Goal: Task Accomplishment & Management: Complete application form

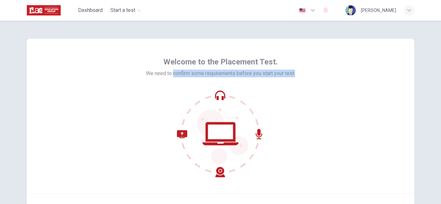
drag, startPoint x: 171, startPoint y: 73, endPoint x: 344, endPoint y: 102, distance: 175.7
click at [307, 75] on div "Welcome to the Placement Test. We need to confirm some requirements before you …" at bounding box center [220, 116] width 387 height 155
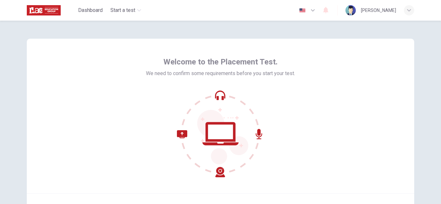
click at [344, 103] on div "Welcome to the Placement Test. We need to confirm some requirements before you …" at bounding box center [220, 116] width 387 height 155
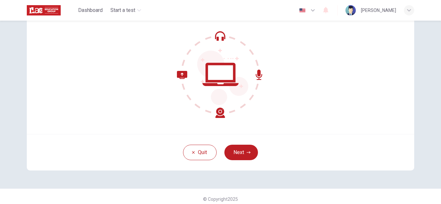
scroll to position [65, 0]
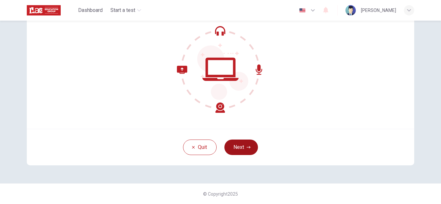
click at [244, 148] on button "Next" at bounding box center [241, 147] width 34 height 15
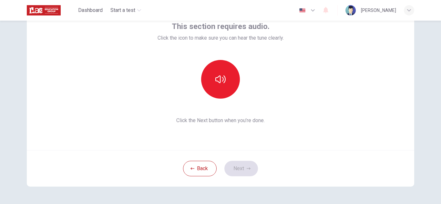
scroll to position [32, 0]
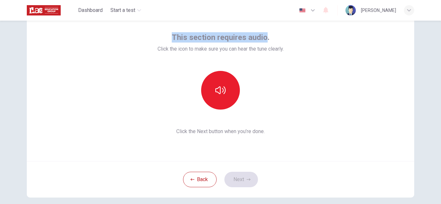
drag, startPoint x: 170, startPoint y: 40, endPoint x: 263, endPoint y: 42, distance: 93.0
click at [263, 42] on div "This section requires audio. Click the icon to make sure you can hear the tune …" at bounding box center [220, 42] width 126 height 21
click at [263, 42] on span "This section requires audio." at bounding box center [221, 37] width 98 height 10
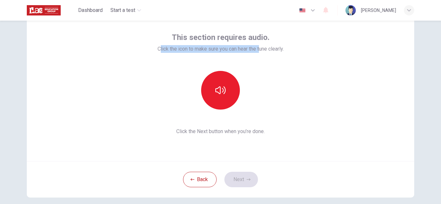
drag, startPoint x: 157, startPoint y: 49, endPoint x: 262, endPoint y: 47, distance: 104.6
click at [262, 47] on span "Click the icon to make sure you can hear the tune clearly." at bounding box center [220, 49] width 126 height 8
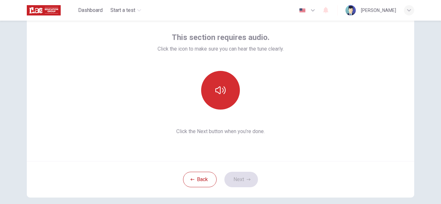
click at [216, 89] on icon "button" at bounding box center [220, 90] width 10 height 8
click at [242, 182] on button "Next" at bounding box center [241, 179] width 34 height 15
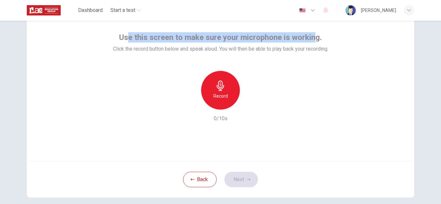
drag, startPoint x: 127, startPoint y: 36, endPoint x: 311, endPoint y: 37, distance: 184.9
click at [311, 37] on span "Use this screen to make sure your microphone is working." at bounding box center [220, 37] width 203 height 10
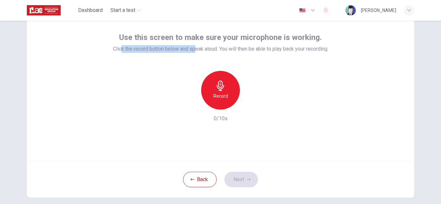
drag, startPoint x: 119, startPoint y: 48, endPoint x: 206, endPoint y: 48, distance: 86.5
click at [206, 48] on span "Click the record button below and speak aloud. You will then be able to play ba…" at bounding box center [220, 49] width 215 height 8
click at [207, 48] on span "Click the record button below and speak aloud. You will then be able to play ba…" at bounding box center [220, 49] width 215 height 8
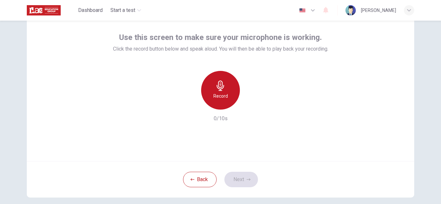
click at [223, 89] on div "Record" at bounding box center [220, 90] width 39 height 39
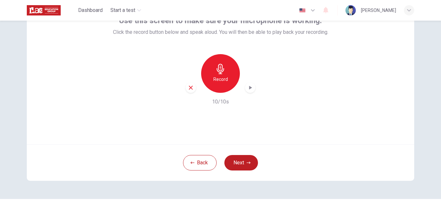
scroll to position [65, 0]
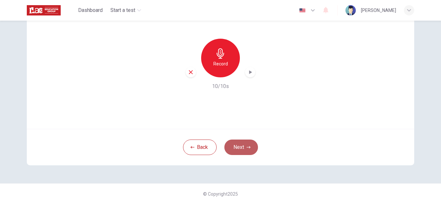
click at [241, 146] on button "Next" at bounding box center [241, 147] width 34 height 15
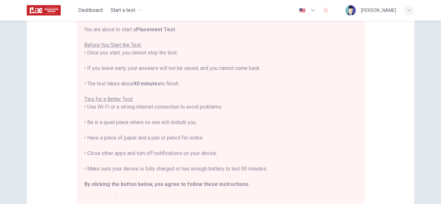
scroll to position [0, 0]
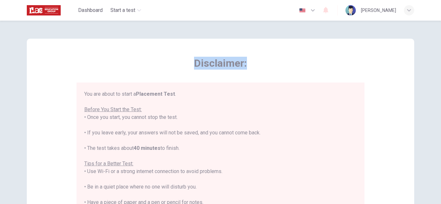
drag, startPoint x: 190, startPoint y: 66, endPoint x: 268, endPoint y: 67, distance: 78.4
click at [267, 67] on span "Disclaimer:" at bounding box center [220, 63] width 288 height 13
click at [285, 82] on div "Disclaimer: You are about to start a Placement Test . Before You Start the Test…" at bounding box center [220, 163] width 288 height 213
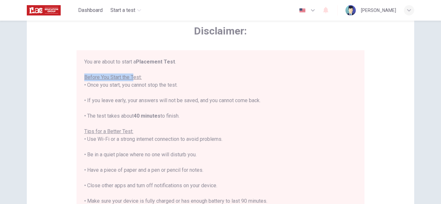
drag, startPoint x: 84, startPoint y: 77, endPoint x: 135, endPoint y: 76, distance: 51.3
click at [135, 76] on u "Before You Start the Test:" at bounding box center [112, 77] width 57 height 6
click at [146, 77] on div "You are about to start a Placement Test . Before You Start the Test: • Once you…" at bounding box center [220, 147] width 272 height 178
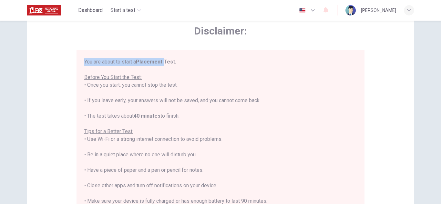
drag, startPoint x: 84, startPoint y: 61, endPoint x: 172, endPoint y: 64, distance: 88.1
click at [170, 64] on div "You are about to start a Placement Test . Before You Start the Test: • Once you…" at bounding box center [220, 147] width 272 height 178
click at [141, 75] on u "Before You Start the Test:" at bounding box center [112, 77] width 57 height 6
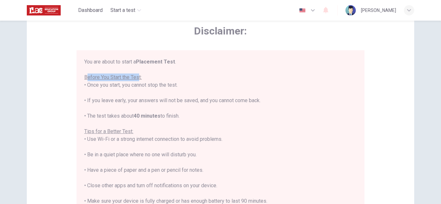
drag, startPoint x: 86, startPoint y: 79, endPoint x: 139, endPoint y: 79, distance: 53.2
click at [139, 79] on u "Before You Start the Test:" at bounding box center [112, 77] width 57 height 6
drag, startPoint x: 84, startPoint y: 86, endPoint x: 183, endPoint y: 87, distance: 99.4
click at [183, 87] on div "You are about to start a Placement Test . Before You Start the Test: • Once you…" at bounding box center [220, 147] width 272 height 178
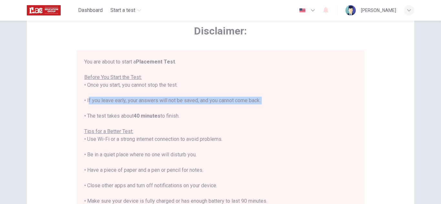
drag, startPoint x: 88, startPoint y: 102, endPoint x: 126, endPoint y: 102, distance: 37.4
click at [124, 103] on div "You are about to start a Placement Test . Before You Start the Test: • Once you…" at bounding box center [220, 147] width 272 height 178
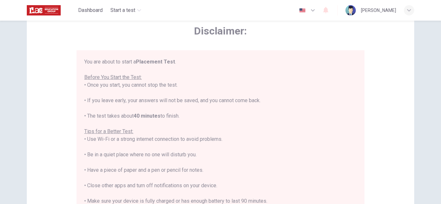
click at [126, 102] on div "You are about to start a Placement Test . Before You Start the Test: • Once you…" at bounding box center [220, 147] width 272 height 178
drag, startPoint x: 123, startPoint y: 101, endPoint x: 270, endPoint y: 102, distance: 147.5
click at [270, 102] on div "You are about to start a Placement Test . Before You Start the Test: • Once you…" at bounding box center [220, 147] width 272 height 178
drag, startPoint x: 88, startPoint y: 114, endPoint x: 194, endPoint y: 117, distance: 105.9
click at [182, 117] on div "You are about to start a Placement Test . Before You Start the Test: • Once you…" at bounding box center [220, 147] width 272 height 178
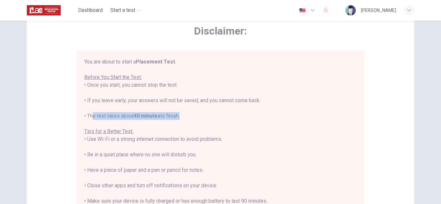
click at [199, 117] on div "You are about to start a Placement Test . Before You Start the Test: • Once you…" at bounding box center [220, 147] width 272 height 178
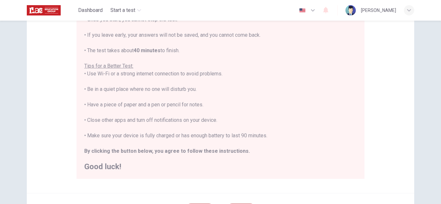
scroll to position [97, 0]
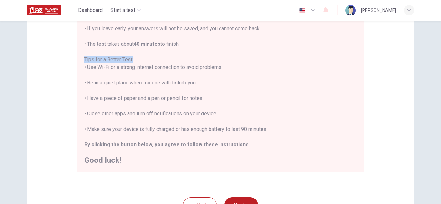
drag, startPoint x: 83, startPoint y: 60, endPoint x: 134, endPoint y: 59, distance: 51.0
click at [134, 59] on div "You are about to start a Placement Test . Before You Start the Test: • Once you…" at bounding box center [220, 75] width 272 height 178
drag, startPoint x: 85, startPoint y: 67, endPoint x: 243, endPoint y: 71, distance: 158.2
click at [237, 70] on div "You are about to start a Placement Test . Before You Start the Test: • Once you…" at bounding box center [220, 75] width 272 height 178
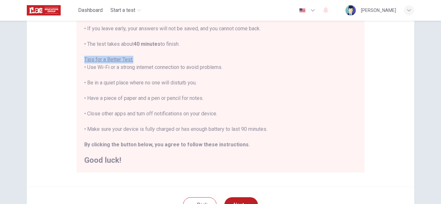
drag, startPoint x: 86, startPoint y: 84, endPoint x: 233, endPoint y: 83, distance: 147.2
click at [231, 83] on div "You are about to start a Placement Test . Before You Start the Test: • Once you…" at bounding box center [220, 75] width 272 height 178
drag, startPoint x: 83, startPoint y: 98, endPoint x: 206, endPoint y: 100, distance: 122.7
click at [206, 100] on div "You are about to start a Placement Test . Before You Start the Test: • Once you…" at bounding box center [220, 75] width 272 height 178
drag, startPoint x: 86, startPoint y: 113, endPoint x: 132, endPoint y: 114, distance: 46.2
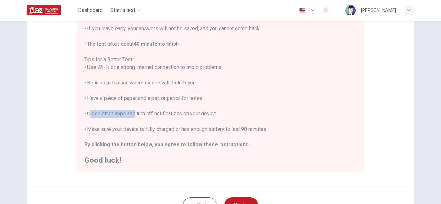
click at [132, 114] on div "You are about to start a Placement Test . Before You Start the Test: • Once you…" at bounding box center [220, 75] width 272 height 178
drag, startPoint x: 87, startPoint y: 131, endPoint x: 285, endPoint y: 132, distance: 197.5
click at [285, 132] on div "You are about to start a Placement Test . Before You Start the Test: • Once you…" at bounding box center [220, 75] width 272 height 178
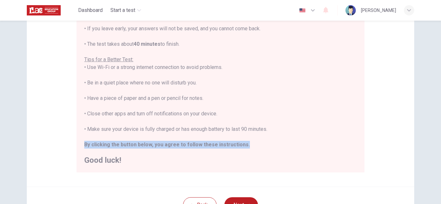
drag, startPoint x: 84, startPoint y: 147, endPoint x: 251, endPoint y: 145, distance: 167.8
click at [251, 145] on div "You are about to start a Placement Test . Before You Start the Test: • Once you…" at bounding box center [220, 75] width 272 height 178
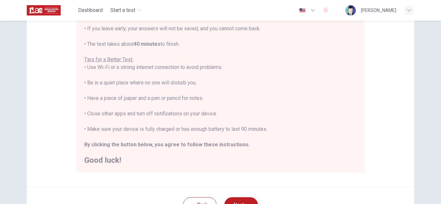
scroll to position [155, 0]
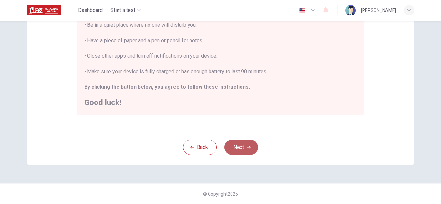
click at [242, 146] on button "Next" at bounding box center [241, 147] width 34 height 15
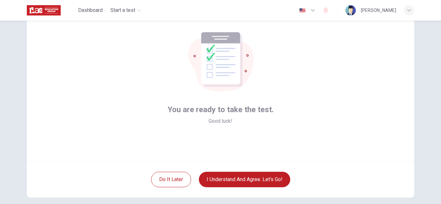
scroll to position [65, 0]
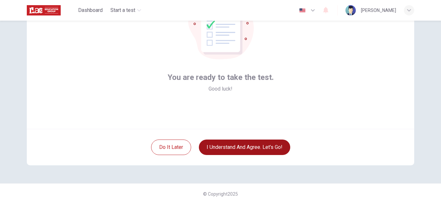
click at [260, 146] on button "I understand and agree. Let’s go!" at bounding box center [244, 147] width 91 height 15
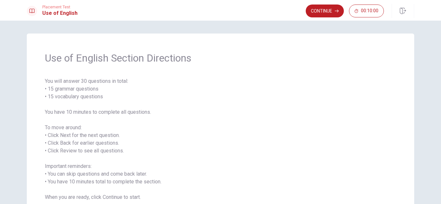
drag, startPoint x: 46, startPoint y: 60, endPoint x: 155, endPoint y: 58, distance: 109.4
click at [148, 56] on span "Use of English Section Directions" at bounding box center [220, 58] width 351 height 13
click at [261, 98] on span "You will answer 30 questions in total: • 15 grammar questions • 15 vocabulary q…" at bounding box center [220, 139] width 351 height 124
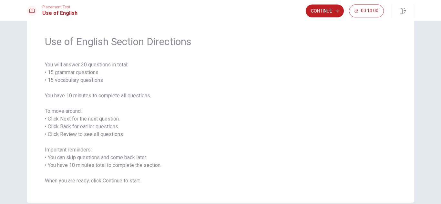
scroll to position [32, 0]
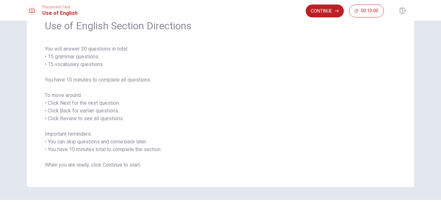
drag, startPoint x: 45, startPoint y: 51, endPoint x: 77, endPoint y: 48, distance: 32.4
click at [71, 51] on span "You will answer 30 questions in total: • 15 grammar questions • 15 vocabulary q…" at bounding box center [220, 107] width 351 height 124
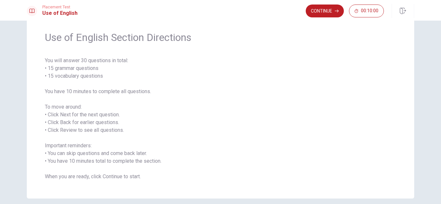
scroll to position [0, 0]
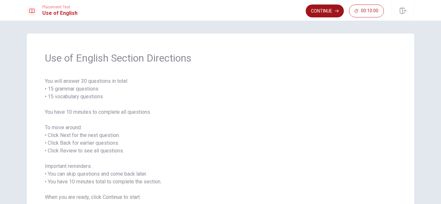
click at [323, 11] on button "Continue" at bounding box center [325, 11] width 38 height 13
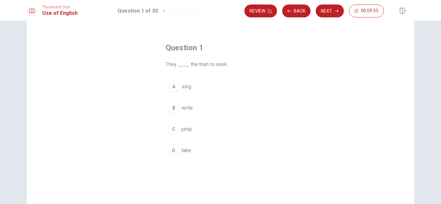
scroll to position [32, 0]
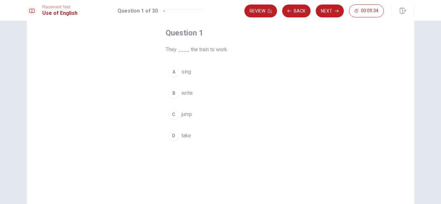
click at [179, 136] on button "D take" at bounding box center [221, 136] width 110 height 16
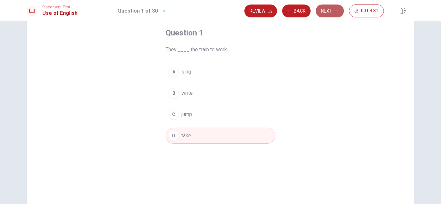
click at [329, 8] on button "Next" at bounding box center [330, 11] width 28 height 13
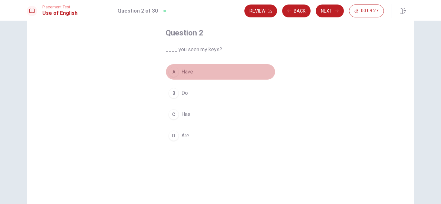
click at [192, 70] on button "A Have" at bounding box center [221, 72] width 110 height 16
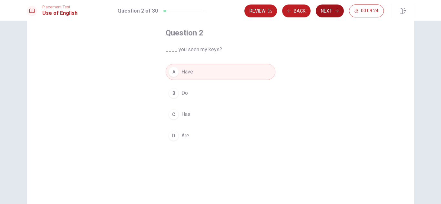
click at [327, 9] on button "Next" at bounding box center [330, 11] width 28 height 13
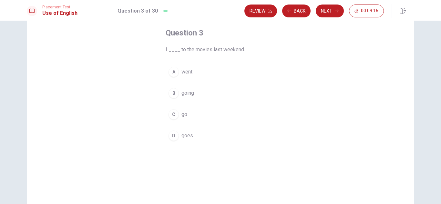
click at [187, 71] on span "went" at bounding box center [186, 72] width 11 height 8
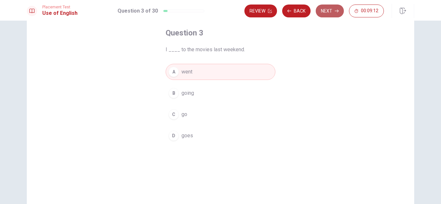
click at [328, 13] on button "Next" at bounding box center [330, 11] width 28 height 13
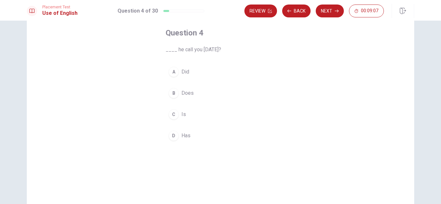
click at [188, 72] on button "A Did" at bounding box center [221, 72] width 110 height 16
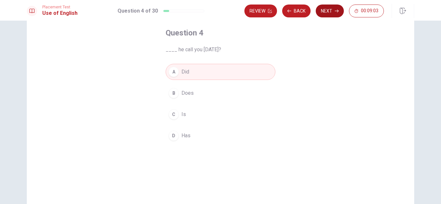
click at [335, 10] on icon "button" at bounding box center [337, 11] width 4 height 4
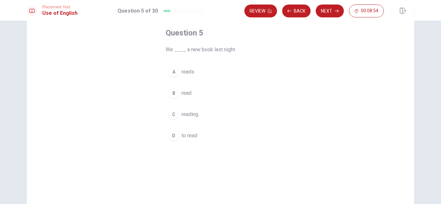
click at [186, 91] on span "read" at bounding box center [186, 93] width 10 height 8
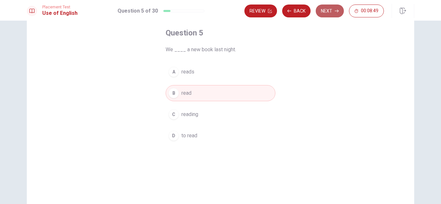
click at [329, 11] on button "Next" at bounding box center [330, 11] width 28 height 13
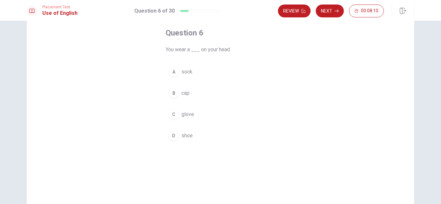
click at [197, 92] on button "B cap" at bounding box center [221, 93] width 110 height 16
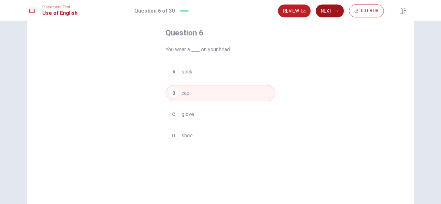
click at [333, 8] on button "Next" at bounding box center [330, 11] width 28 height 13
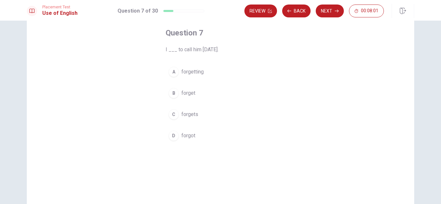
click at [195, 135] on button "D forgot" at bounding box center [221, 136] width 110 height 16
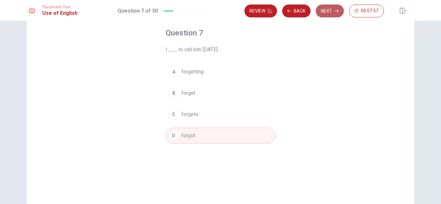
click at [330, 11] on button "Next" at bounding box center [330, 11] width 28 height 13
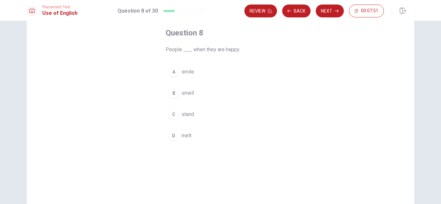
click at [198, 71] on button "A smile" at bounding box center [221, 72] width 110 height 16
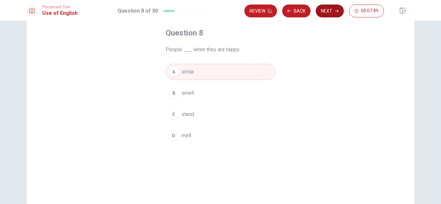
click at [332, 12] on button "Next" at bounding box center [330, 11] width 28 height 13
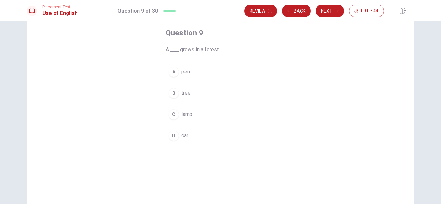
click at [204, 96] on button "B tree" at bounding box center [221, 93] width 110 height 16
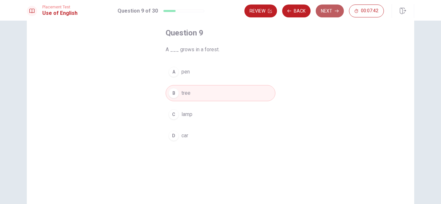
click at [327, 10] on button "Next" at bounding box center [330, 11] width 28 height 13
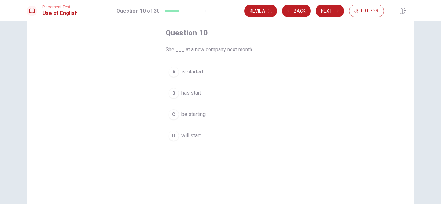
click at [202, 135] on button "D will start" at bounding box center [221, 136] width 110 height 16
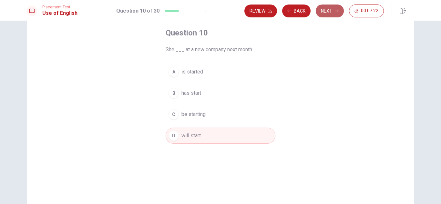
click at [329, 10] on button "Next" at bounding box center [330, 11] width 28 height 13
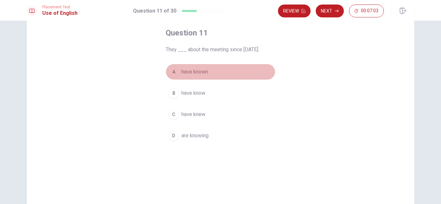
click at [201, 72] on span "have known" at bounding box center [194, 72] width 26 height 8
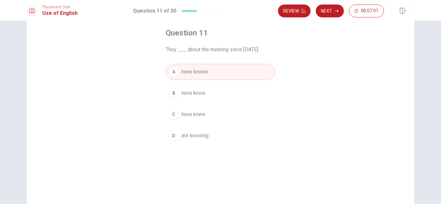
click at [215, 137] on button "D are knowing" at bounding box center [221, 136] width 110 height 16
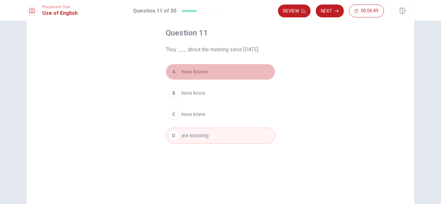
click at [207, 65] on button "A have known" at bounding box center [221, 72] width 110 height 16
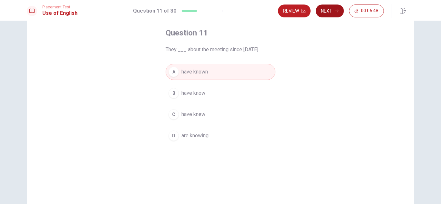
click at [329, 6] on button "Next" at bounding box center [330, 11] width 28 height 13
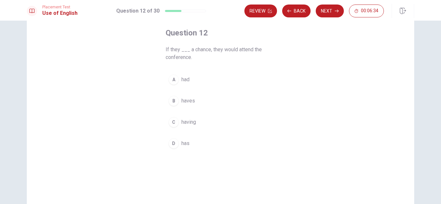
click at [210, 77] on button "A had" at bounding box center [221, 80] width 110 height 16
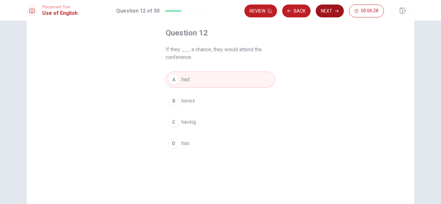
click at [329, 12] on button "Next" at bounding box center [330, 11] width 28 height 13
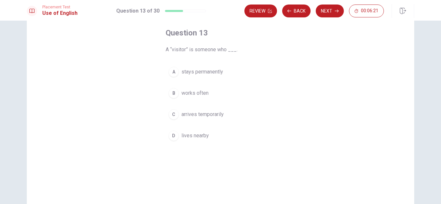
click at [218, 114] on span "arrives temporarily" at bounding box center [202, 115] width 42 height 8
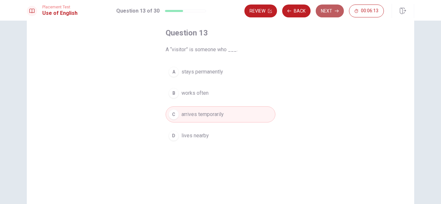
click at [330, 12] on button "Next" at bounding box center [330, 11] width 28 height 13
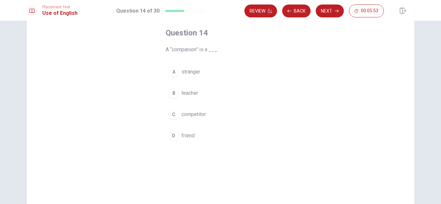
click at [195, 137] on button "D friend" at bounding box center [221, 136] width 110 height 16
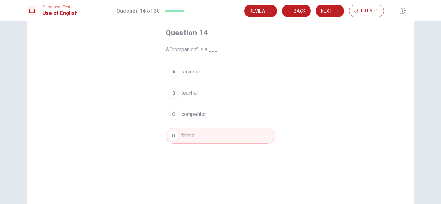
click at [333, 11] on button "Next" at bounding box center [330, 11] width 28 height 13
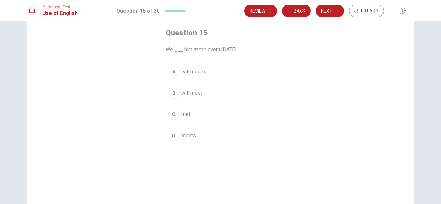
click at [204, 95] on button "B will meet" at bounding box center [221, 93] width 110 height 16
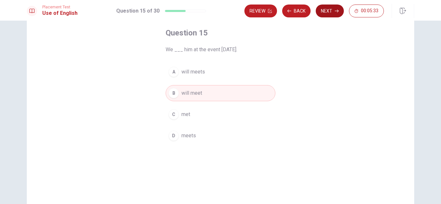
click at [330, 9] on button "Next" at bounding box center [330, 11] width 28 height 13
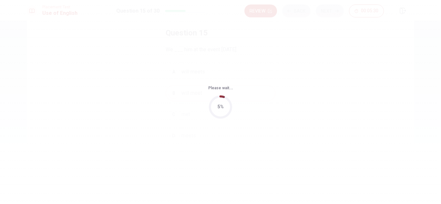
scroll to position [0, 0]
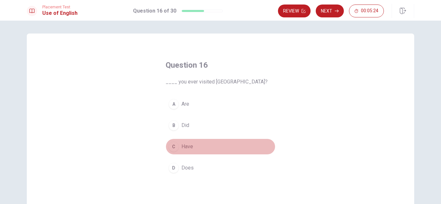
click at [196, 143] on button "C Have" at bounding box center [221, 147] width 110 height 16
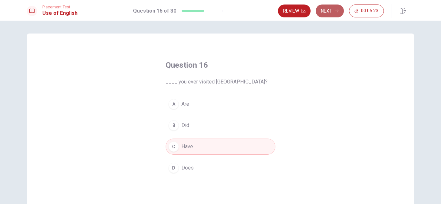
click at [330, 13] on button "Next" at bounding box center [330, 11] width 28 height 13
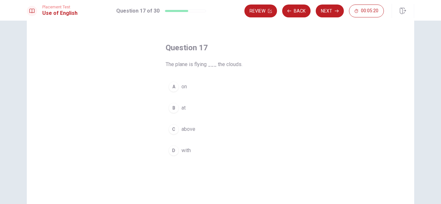
scroll to position [32, 0]
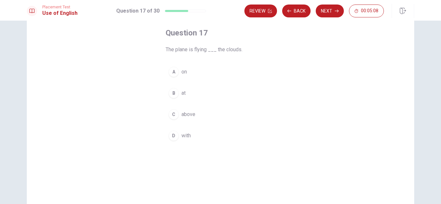
click at [194, 73] on button "A on" at bounding box center [221, 72] width 110 height 16
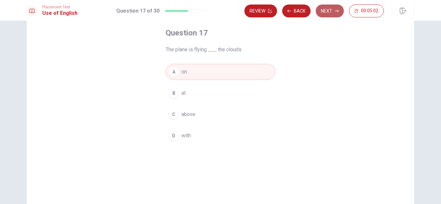
click at [329, 12] on button "Next" at bounding box center [330, 11] width 28 height 13
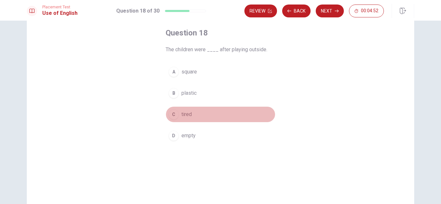
click at [198, 115] on button "C tired" at bounding box center [221, 114] width 110 height 16
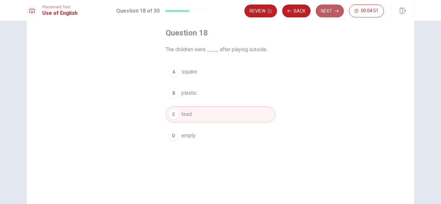
click at [330, 9] on button "Next" at bounding box center [330, 11] width 28 height 13
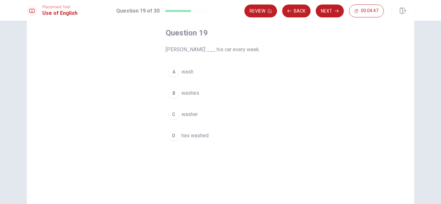
click at [190, 74] on span "wash" at bounding box center [187, 72] width 12 height 8
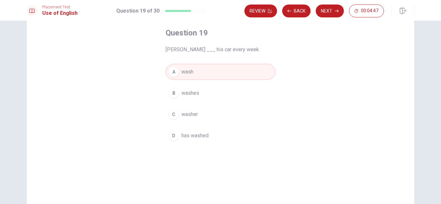
click at [192, 87] on button "B washes" at bounding box center [221, 93] width 110 height 16
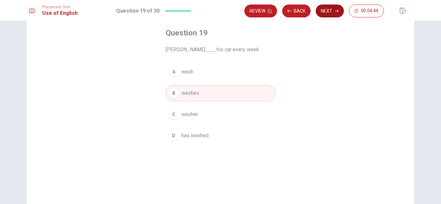
click at [334, 14] on button "Next" at bounding box center [330, 11] width 28 height 13
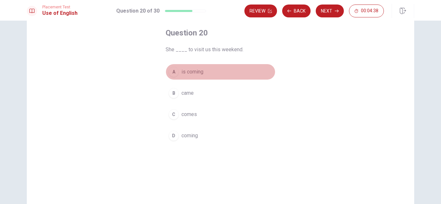
click at [202, 73] on span "is coming" at bounding box center [192, 72] width 22 height 8
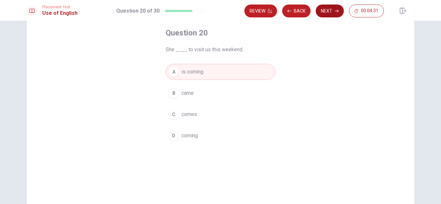
click at [326, 13] on button "Next" at bounding box center [330, 11] width 28 height 13
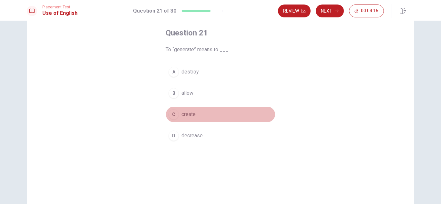
click at [203, 113] on button "C create" at bounding box center [221, 114] width 110 height 16
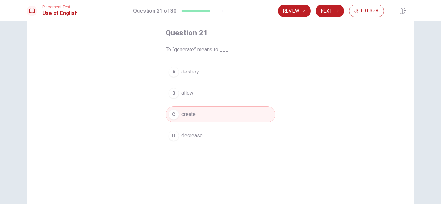
click at [330, 10] on button "Next" at bounding box center [330, 11] width 28 height 13
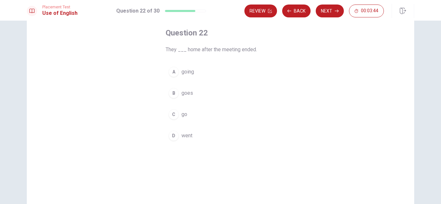
click at [191, 137] on span "went" at bounding box center [186, 136] width 11 height 8
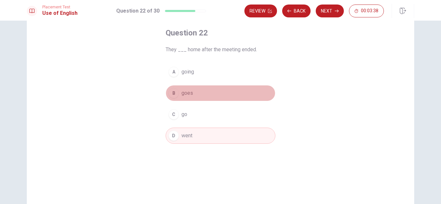
click at [207, 93] on button "B goes" at bounding box center [221, 93] width 110 height 16
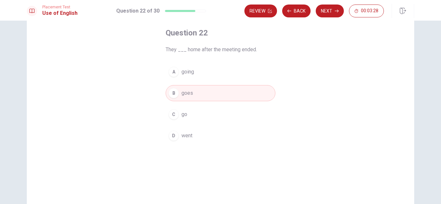
click at [203, 136] on button "D went" at bounding box center [221, 136] width 110 height 16
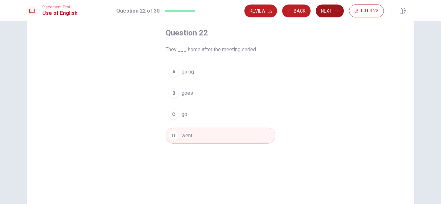
click at [329, 13] on button "Next" at bounding box center [330, 11] width 28 height 13
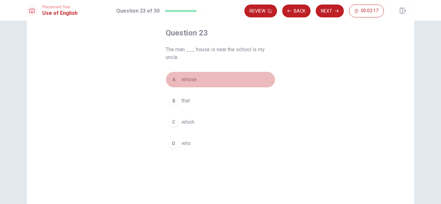
click at [192, 78] on span "whose" at bounding box center [188, 80] width 15 height 8
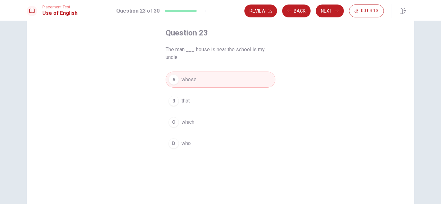
click at [190, 143] on button "D who" at bounding box center [221, 144] width 110 height 16
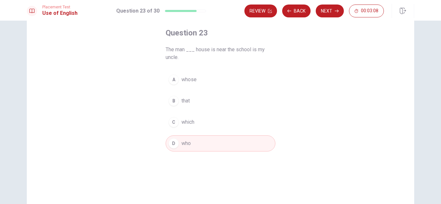
click at [212, 82] on button "A whose" at bounding box center [221, 80] width 110 height 16
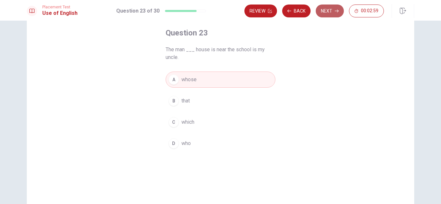
click at [331, 13] on button "Next" at bounding box center [330, 11] width 28 height 13
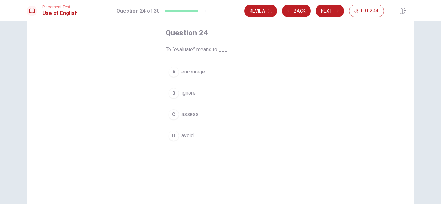
click at [218, 71] on button "A encourage" at bounding box center [221, 72] width 110 height 16
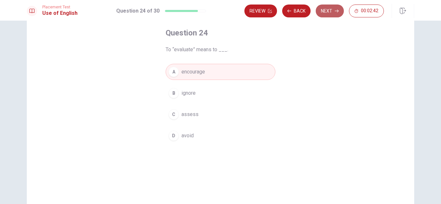
click at [332, 11] on button "Next" at bounding box center [330, 11] width 28 height 13
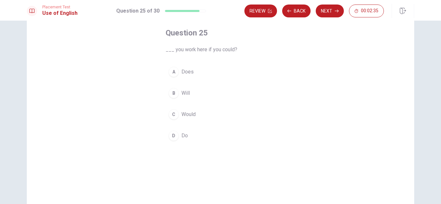
click at [192, 114] on span "Would" at bounding box center [188, 115] width 14 height 8
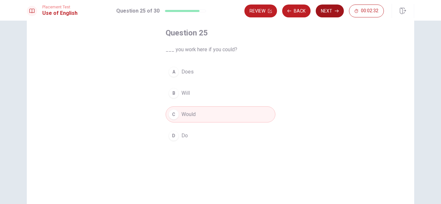
click at [331, 12] on button "Next" at bounding box center [330, 11] width 28 height 13
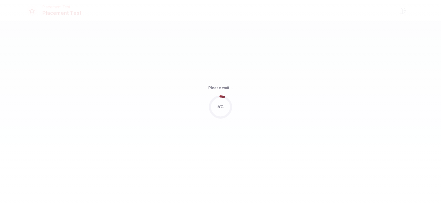
scroll to position [0, 0]
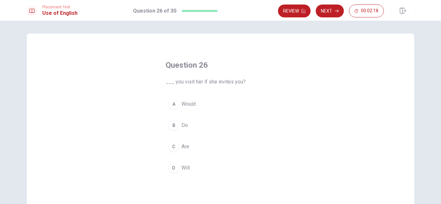
click at [186, 106] on span "Would" at bounding box center [188, 104] width 14 height 8
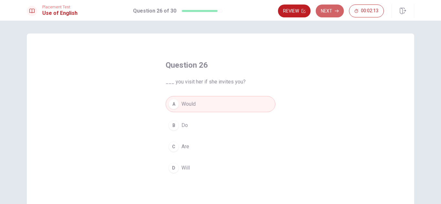
click at [327, 10] on button "Next" at bounding box center [330, 11] width 28 height 13
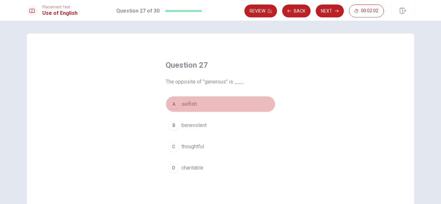
click at [198, 106] on button "A selfish" at bounding box center [221, 104] width 110 height 16
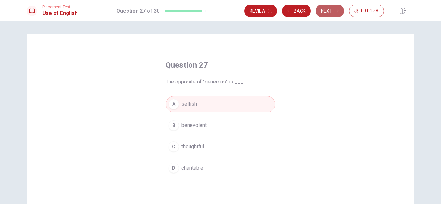
click at [332, 13] on button "Next" at bounding box center [330, 11] width 28 height 13
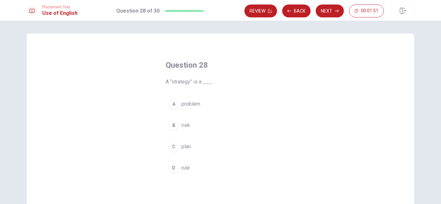
click at [186, 147] on span "plan" at bounding box center [185, 147] width 9 height 8
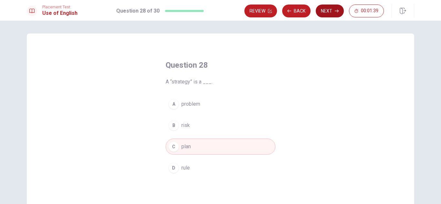
click at [333, 10] on button "Next" at bounding box center [330, 11] width 28 height 13
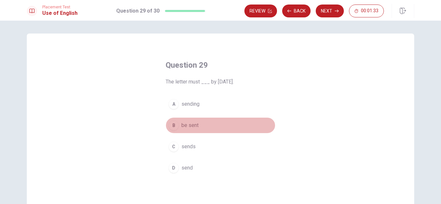
click at [199, 125] on button "B be sent" at bounding box center [221, 125] width 110 height 16
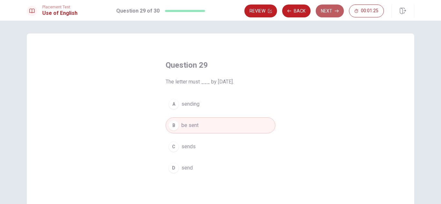
click at [329, 13] on button "Next" at bounding box center [330, 11] width 28 height 13
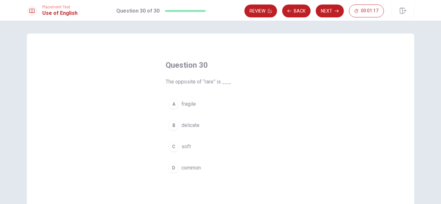
click at [186, 171] on span "common" at bounding box center [190, 168] width 19 height 8
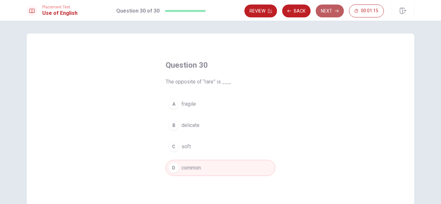
click at [330, 10] on button "Next" at bounding box center [330, 11] width 28 height 13
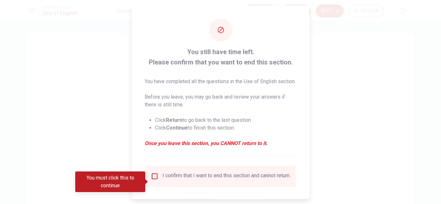
scroll to position [32, 0]
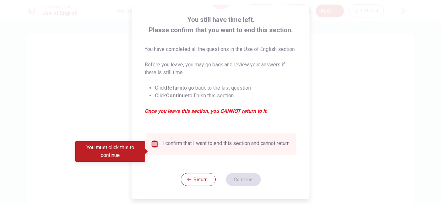
click at [156, 148] on input "You must click this to continue" at bounding box center [155, 144] width 8 height 8
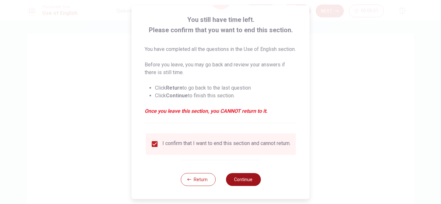
click at [248, 186] on button "Continue" at bounding box center [243, 179] width 35 height 13
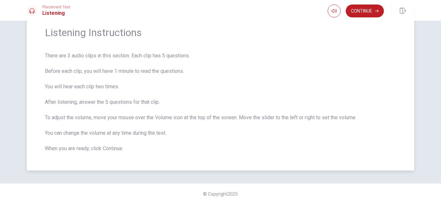
scroll to position [0, 0]
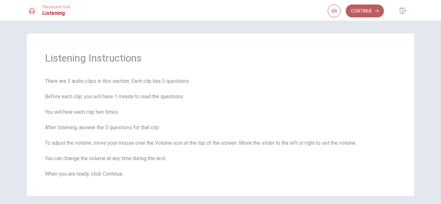
click at [367, 6] on button "Continue" at bounding box center [365, 11] width 38 height 13
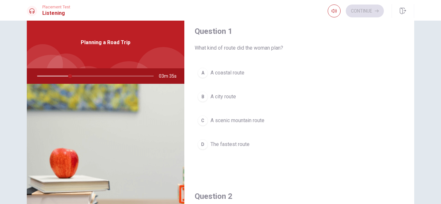
scroll to position [17, 0]
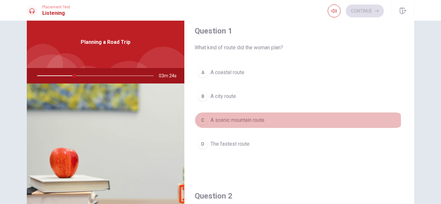
click at [273, 122] on button "C A scenic mountain route" at bounding box center [299, 120] width 209 height 16
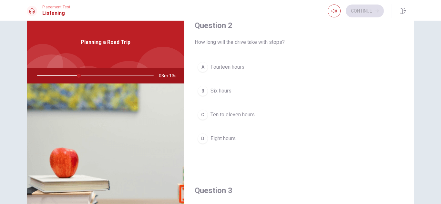
scroll to position [174, 0]
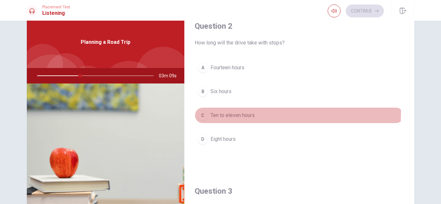
click at [262, 113] on button "C Ten to eleven hours" at bounding box center [299, 115] width 209 height 16
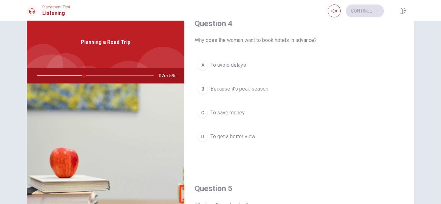
scroll to position [497, 0]
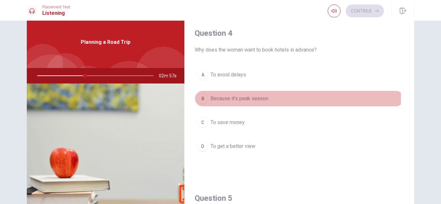
click at [244, 98] on span "Because it’s peak season" at bounding box center [239, 99] width 58 height 8
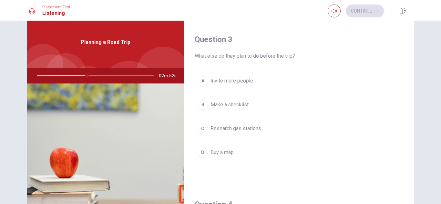
scroll to position [329, 0]
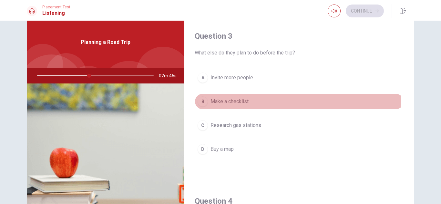
click at [242, 99] on span "Make a checklist" at bounding box center [229, 102] width 38 height 8
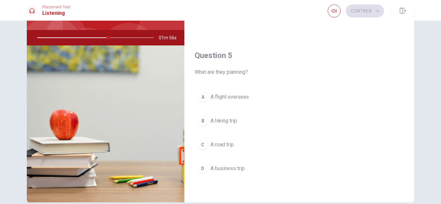
scroll to position [59, 0]
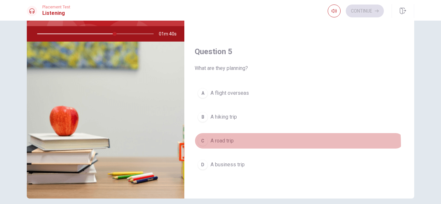
click at [250, 145] on button "C A road trip" at bounding box center [299, 141] width 209 height 16
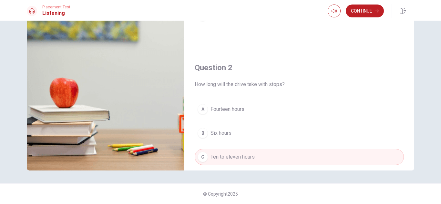
scroll to position [0, 0]
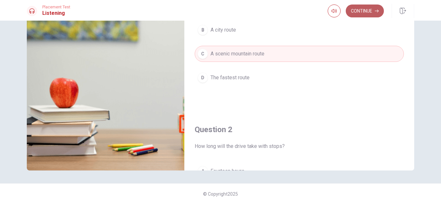
click at [364, 14] on button "Continue" at bounding box center [365, 11] width 38 height 13
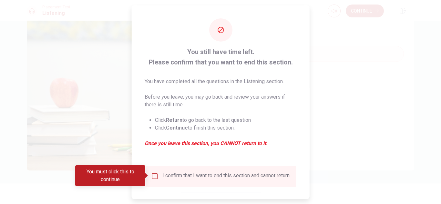
scroll to position [36, 0]
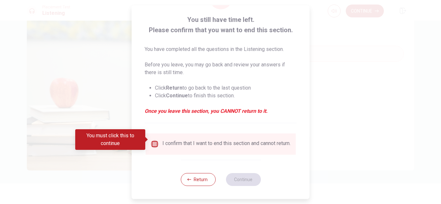
click at [155, 142] on input "You must click this to continue" at bounding box center [155, 144] width 8 height 8
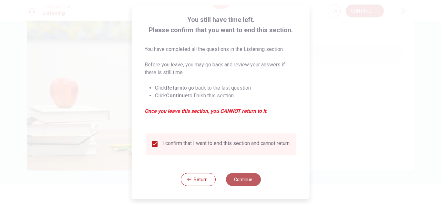
click at [249, 182] on button "Continue" at bounding box center [243, 179] width 35 height 13
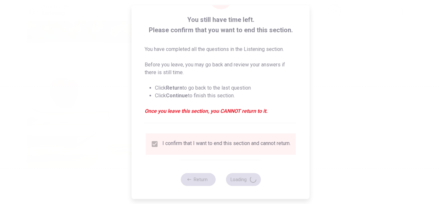
type input "87"
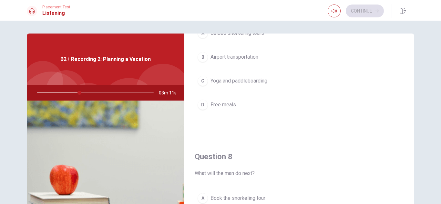
scroll to position [226, 0]
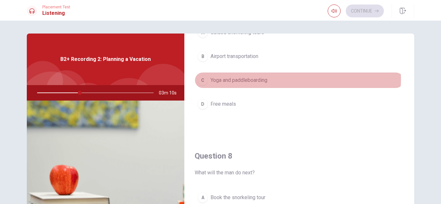
click at [263, 79] on span "Yoga and paddleboarding" at bounding box center [238, 80] width 57 height 8
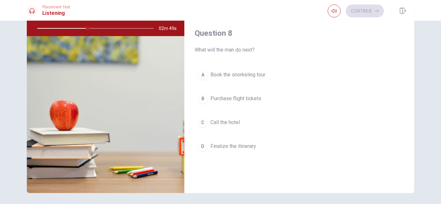
scroll to position [279, 0]
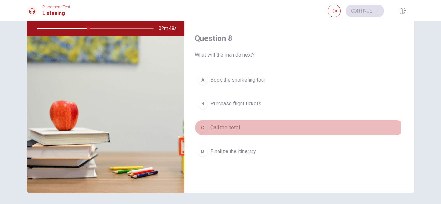
click at [258, 128] on button "C Call the hotel" at bounding box center [299, 128] width 209 height 16
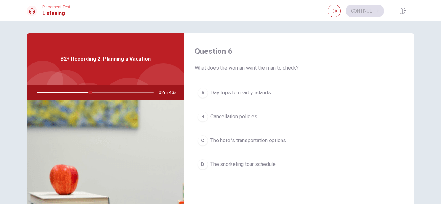
scroll to position [0, 0]
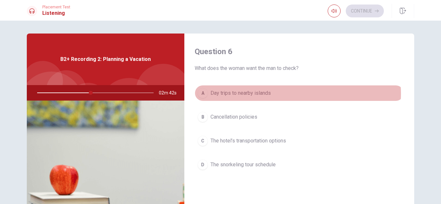
click at [287, 94] on button "A Day trips to nearby islands" at bounding box center [299, 93] width 209 height 16
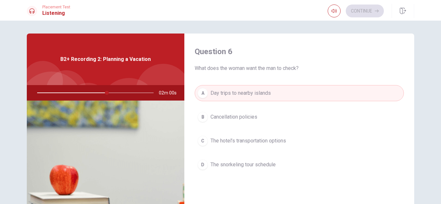
click at [282, 142] on span "The hotel’s transportation options" at bounding box center [248, 141] width 76 height 8
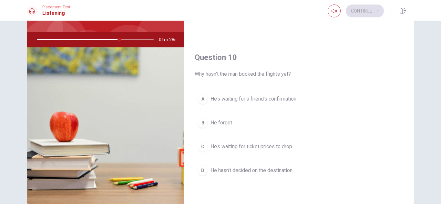
scroll to position [65, 0]
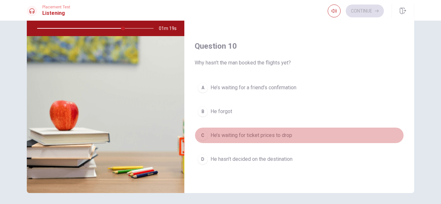
click at [313, 133] on button "C He’s waiting for ticket prices to drop" at bounding box center [299, 135] width 209 height 16
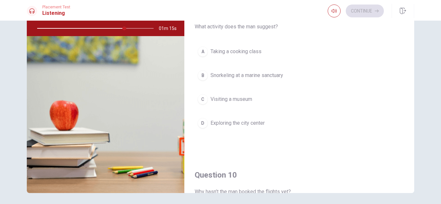
scroll to position [441, 0]
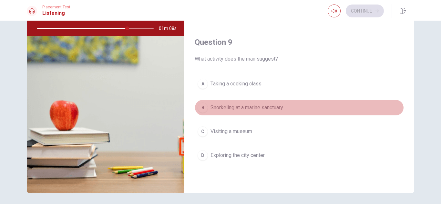
click at [319, 112] on button "B Snorkeling at a marine sanctuary" at bounding box center [299, 108] width 209 height 16
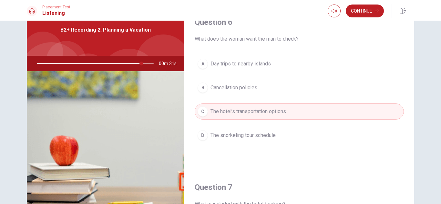
scroll to position [3, 0]
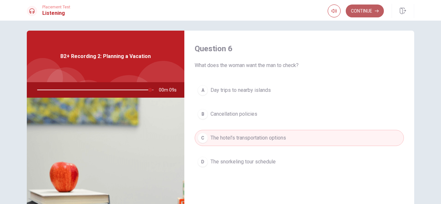
click at [370, 12] on button "Continue" at bounding box center [365, 11] width 38 height 13
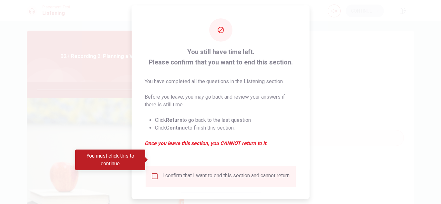
scroll to position [36, 0]
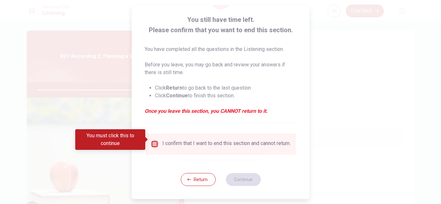
click at [153, 140] on input "You must click this to continue" at bounding box center [155, 144] width 8 height 8
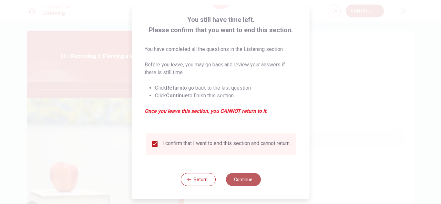
click at [239, 181] on button "Continue" at bounding box center [243, 179] width 35 height 13
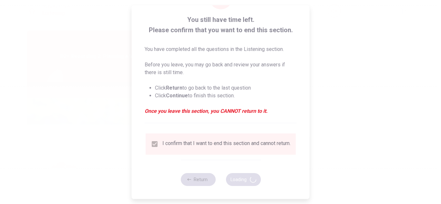
type input "99"
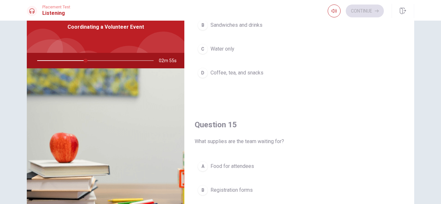
scroll to position [537, 0]
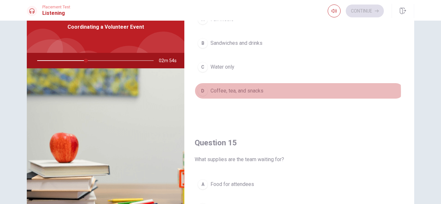
click at [266, 92] on button "D Coffee, tea, and snacks" at bounding box center [299, 91] width 209 height 16
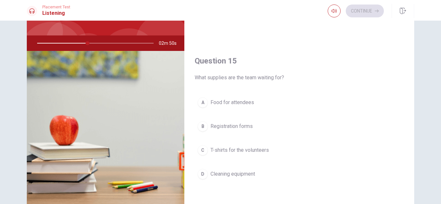
scroll to position [65, 0]
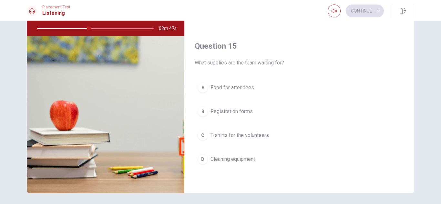
click at [285, 137] on button "C T-shirts for the volunteers" at bounding box center [299, 135] width 209 height 16
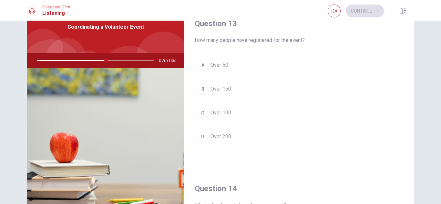
scroll to position [311, 0]
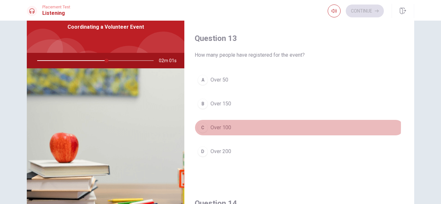
click at [242, 127] on button "C Over 100" at bounding box center [299, 128] width 209 height 16
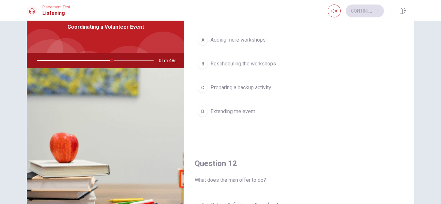
scroll to position [0, 0]
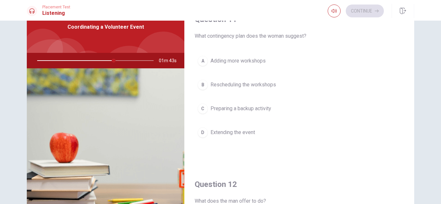
click at [280, 109] on button "C Preparing a backup activity" at bounding box center [299, 109] width 209 height 16
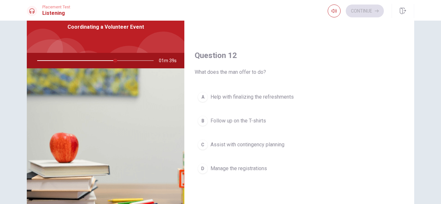
scroll to position [161, 0]
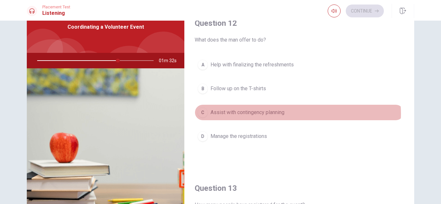
click at [295, 114] on button "C Assist with contingency planning" at bounding box center [299, 113] width 209 height 16
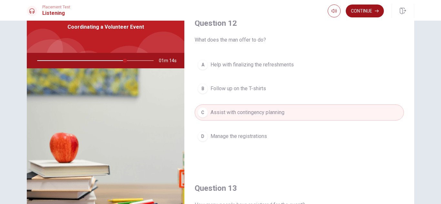
click at [361, 11] on button "Continue" at bounding box center [365, 11] width 38 height 13
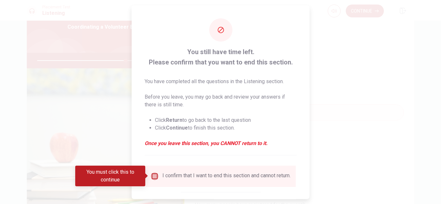
click at [153, 178] on input "You must click this to continue" at bounding box center [155, 176] width 8 height 8
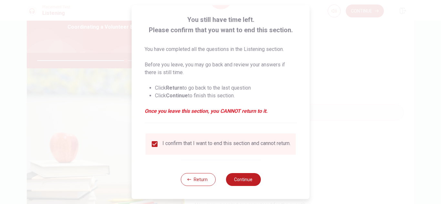
scroll to position [36, 0]
click at [241, 180] on button "Continue" at bounding box center [243, 179] width 35 height 13
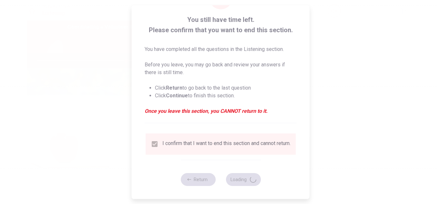
type input "77"
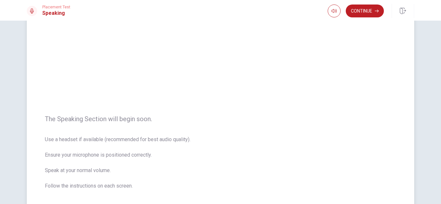
scroll to position [32, 0]
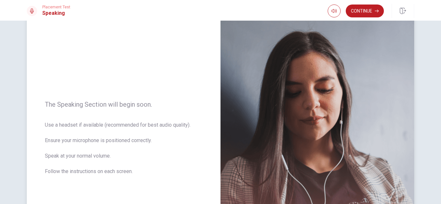
drag, startPoint x: 60, startPoint y: 107, endPoint x: 146, endPoint y: 107, distance: 86.5
click at [138, 104] on span "The Speaking Section will begin soon." at bounding box center [123, 105] width 157 height 8
click at [155, 111] on div "The Speaking Section will begin soon. Use a headset if available (recommended f…" at bounding box center [124, 141] width 194 height 281
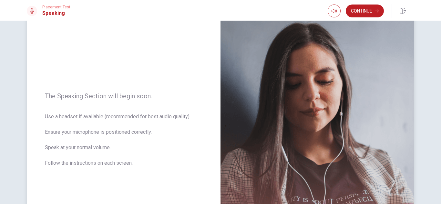
scroll to position [65, 0]
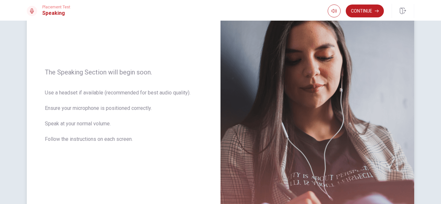
drag, startPoint x: 47, startPoint y: 92, endPoint x: 101, endPoint y: 94, distance: 53.3
click at [101, 94] on span "Use a headset if available (recommended for best audio quality). Ensure your mi…" at bounding box center [123, 120] width 157 height 62
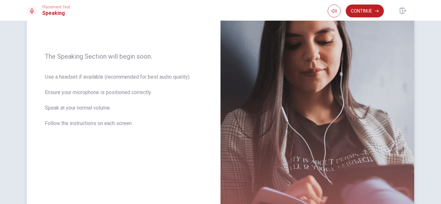
scroll to position [15, 0]
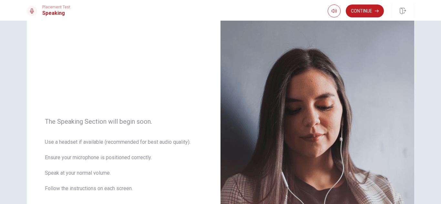
click at [380, 1] on div "Placement Test Speaking Continue" at bounding box center [220, 10] width 441 height 21
click at [369, 7] on button "Continue" at bounding box center [365, 11] width 38 height 13
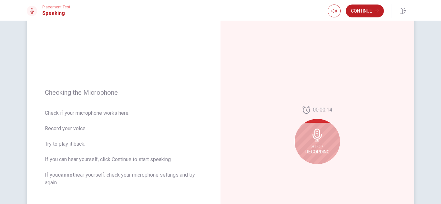
scroll to position [80, 0]
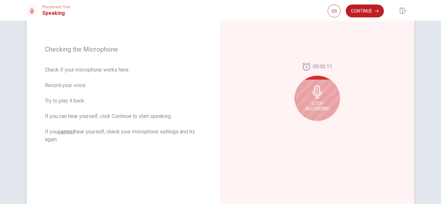
drag, startPoint x: 48, startPoint y: 85, endPoint x: 81, endPoint y: 85, distance: 33.2
click at [80, 85] on span "Check if your microphone works here. Record your voice. Try to play it back. If…" at bounding box center [123, 104] width 157 height 77
drag, startPoint x: 43, startPoint y: 100, endPoint x: 112, endPoint y: 104, distance: 69.2
click at [101, 102] on span "Check if your microphone works here. Record your voice. Try to play it back. If…" at bounding box center [123, 104] width 157 height 77
drag, startPoint x: 47, startPoint y: 117, endPoint x: 78, endPoint y: 117, distance: 31.0
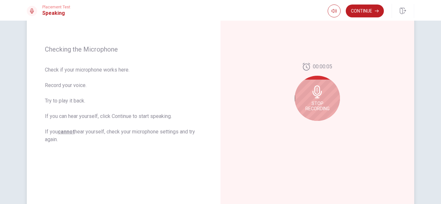
click at [78, 117] on span "Check if your microphone works here. Record your voice. Try to play it back. If…" at bounding box center [123, 104] width 157 height 77
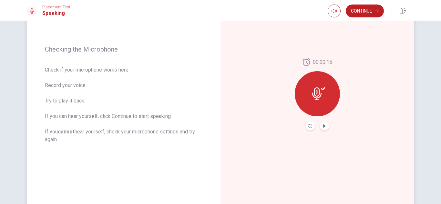
click at [326, 126] on button "Play Audio" at bounding box center [324, 126] width 9 height 9
drag, startPoint x: 47, startPoint y: 131, endPoint x: 150, endPoint y: 135, distance: 103.3
click at [137, 135] on span "Check if your microphone works here. Record your voice. Try to play it back. If…" at bounding box center [123, 104] width 157 height 77
click at [156, 135] on span "Check if your microphone works here. Record your voice. Try to play it back. If…" at bounding box center [123, 104] width 157 height 77
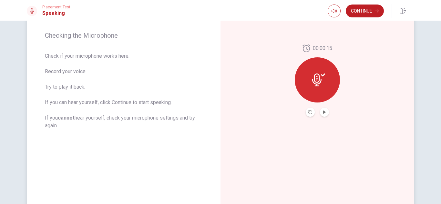
scroll to position [47, 0]
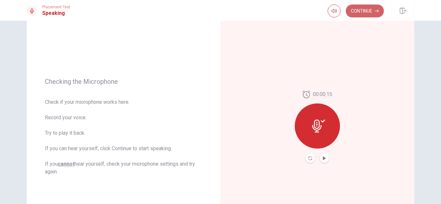
click at [366, 10] on button "Continue" at bounding box center [365, 11] width 38 height 13
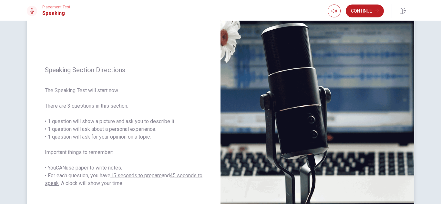
drag, startPoint x: 47, startPoint y: 93, endPoint x: 109, endPoint y: 93, distance: 61.6
click at [101, 93] on span "The Speaking Test will start now. There are 3 questions in this section. • 1 qu…" at bounding box center [123, 137] width 157 height 101
click at [370, 11] on button "Continue" at bounding box center [365, 11] width 38 height 13
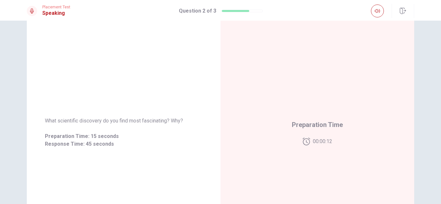
scroll to position [42, 0]
click at [138, 69] on div "What scientific discovery do you find most fascinating? Why? Preparation Time: …" at bounding box center [124, 132] width 194 height 281
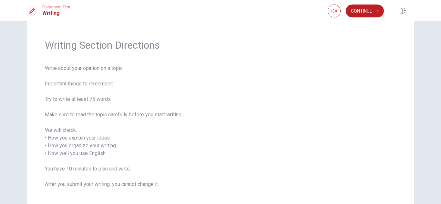
scroll to position [32, 0]
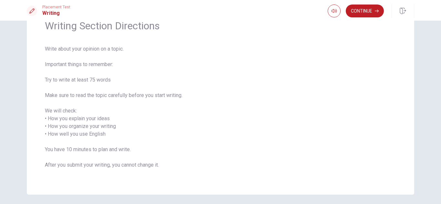
drag, startPoint x: 47, startPoint y: 50, endPoint x: 117, endPoint y: 50, distance: 70.4
click at [117, 50] on span "Write about your opinion on a topic. Important things to remember: Try to write…" at bounding box center [220, 111] width 351 height 132
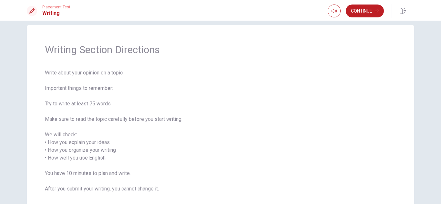
scroll to position [0, 0]
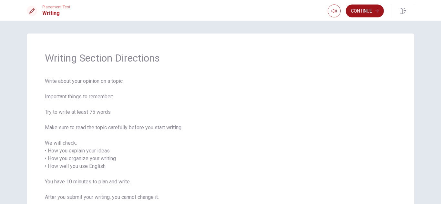
click at [359, 12] on button "Continue" at bounding box center [365, 11] width 38 height 13
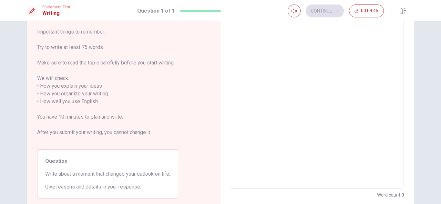
scroll to position [91, 0]
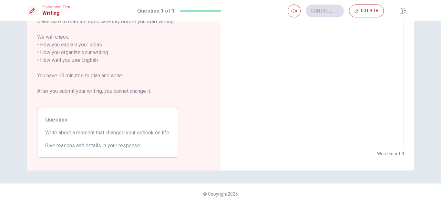
drag, startPoint x: 44, startPoint y: 147, endPoint x: 128, endPoint y: 148, distance: 84.6
click at [115, 148] on span "Give reasons and details in your response." at bounding box center [107, 146] width 125 height 8
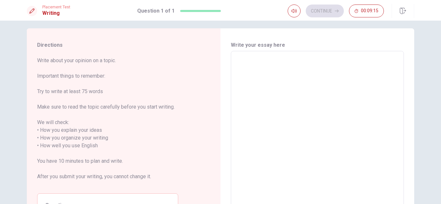
scroll to position [0, 0]
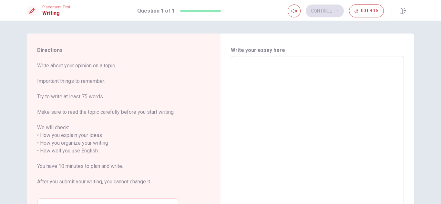
click at [264, 106] on textarea at bounding box center [317, 147] width 164 height 171
click at [282, 106] on textarea at bounding box center [317, 147] width 164 height 171
click at [256, 114] on textarea at bounding box center [317, 147] width 164 height 171
type textarea "I"
type textarea "x"
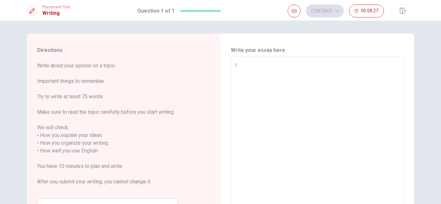
type textarea "I"
type textarea "x"
type textarea "I t"
type textarea "x"
type textarea "I th"
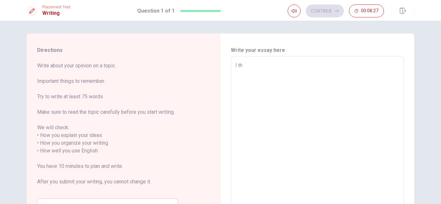
type textarea "x"
type textarea "I thi"
type textarea "x"
type textarea "I thin"
type textarea "x"
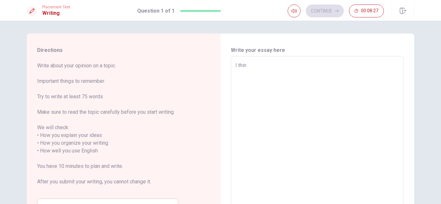
type textarea "I think"
type textarea "x"
type textarea "I think"
type textarea "x"
type textarea "I think t"
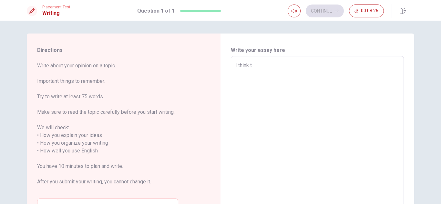
type textarea "x"
type textarea "I think th"
type textarea "x"
type textarea "I think the"
type textarea "x"
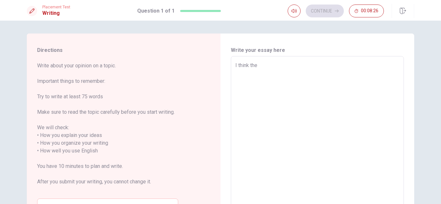
type textarea "I think the"
type textarea "x"
type textarea "I think the l"
type textarea "x"
type textarea "I think the li"
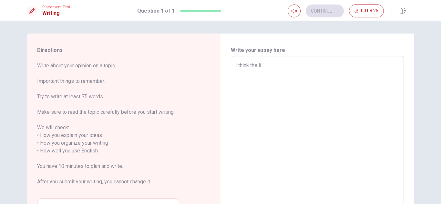
type textarea "x"
type textarea "I think the l"
type textarea "x"
type textarea "I think the"
type textarea "x"
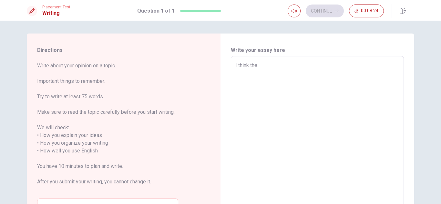
type textarea "I think the"
type textarea "x"
type textarea "I think th"
type textarea "x"
type textarea "I think t"
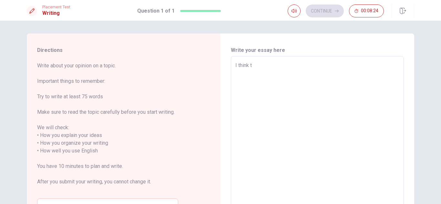
type textarea "x"
type textarea "I think"
type textarea "x"
type textarea "I think"
type textarea "x"
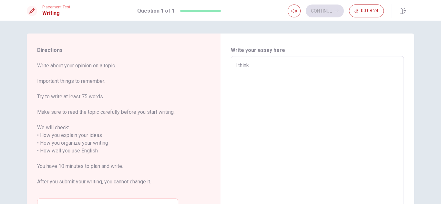
type textarea "I thin"
type textarea "x"
type textarea "I thi"
type textarea "x"
type textarea "I th"
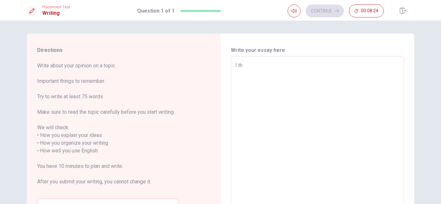
type textarea "x"
type textarea "I t"
type textarea "x"
type textarea "I"
type textarea "x"
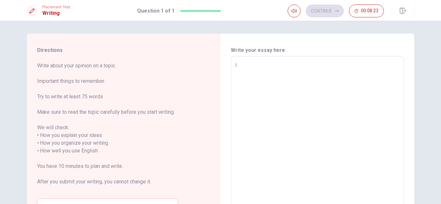
type textarea "I"
type textarea "x"
type textarea "T"
type textarea "x"
type textarea "Th"
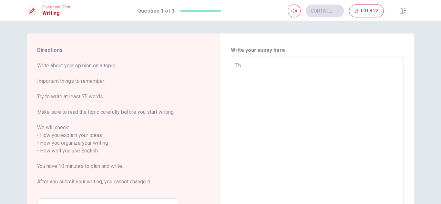
type textarea "x"
type textarea "The"
type textarea "x"
type textarea "The"
type textarea "x"
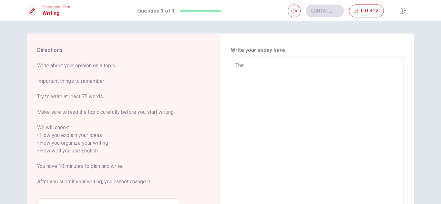
type textarea "The l"
type textarea "x"
type textarea "The li"
type textarea "x"
type textarea "The lif"
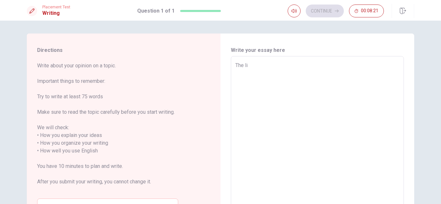
type textarea "x"
type textarea "The life"
type textarea "x"
type textarea "The life"
type textarea "x"
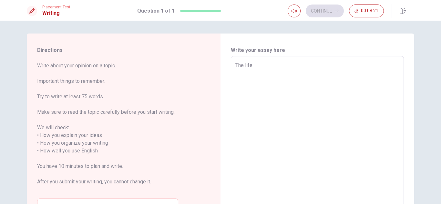
type textarea "The life i"
type textarea "x"
type textarea "The life is"
type textarea "x"
type textarea "The life is"
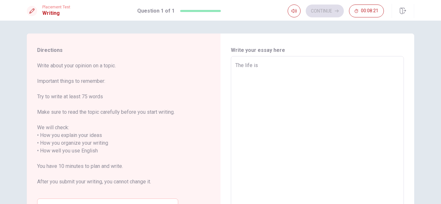
type textarea "x"
type textarea "The life is o"
type textarea "x"
type textarea "The life is on"
type textarea "x"
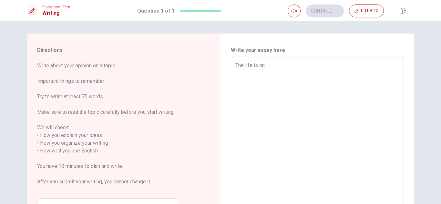
type textarea "The life is one"
type textarea "x"
type textarea "The life is one."
type textarea "x"
type textarea "The life is one"
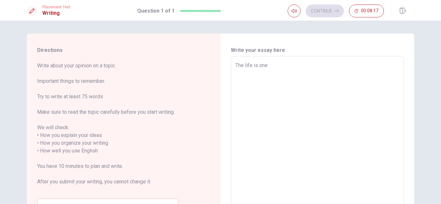
type textarea "x"
type textarea "The life is on"
type textarea "x"
type textarea "The life is o"
type textarea "x"
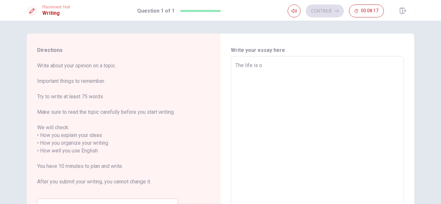
type textarea "The life is"
type textarea "x"
type textarea "The life is o"
type textarea "x"
type textarea "The life is on"
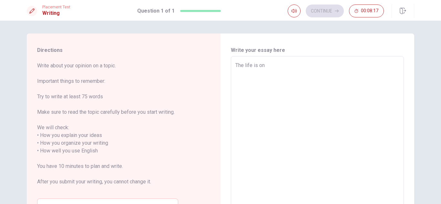
type textarea "x"
type textarea "The life is onl"
type textarea "x"
type textarea "The life is only"
type textarea "x"
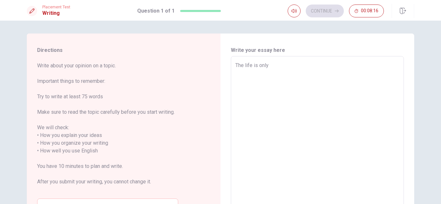
type textarea "The life is only"
type textarea "x"
type textarea "The life is only o"
type textarea "x"
type textarea "The life is only on"
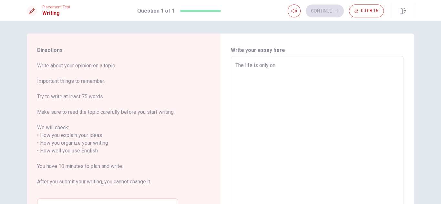
type textarea "x"
type textarea "The life is only one"
type textarea "x"
type textarea "The life is only one."
type textarea "x"
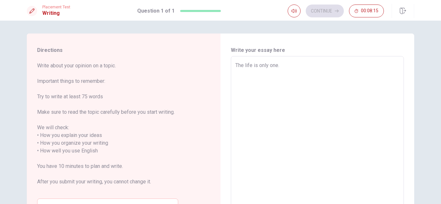
type textarea "The life is only one"
type textarea "x"
type textarea "The life is only one."
type textarea "x"
type textarea "The life is only one."
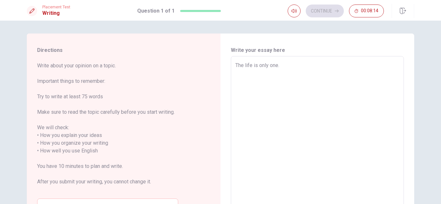
type textarea "x"
type textarea "The life is only one. B"
type textarea "x"
type textarea "The life is only one. Be"
type textarea "x"
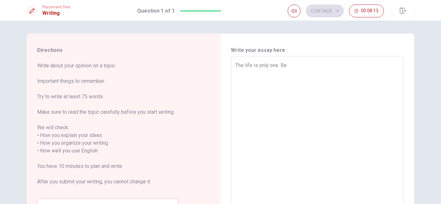
type textarea "The life is only one. Bec"
type textarea "x"
type textarea "The life is only one. [GEOGRAPHIC_DATA]"
type textarea "x"
type textarea "The life is only one. [GEOGRAPHIC_DATA]"
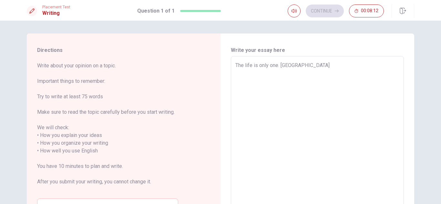
type textarea "x"
type textarea "The life is only one. Becaus"
type textarea "x"
type textarea "The life is only one. Becaus"
type textarea "x"
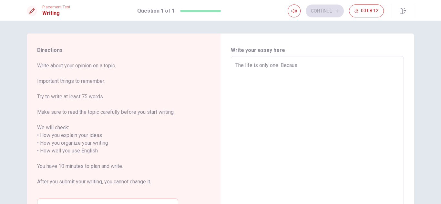
type textarea "The life is only one. Becaus"
type textarea "x"
type textarea "The life is only one. Because"
type textarea "x"
type textarea "The life is only one. Because"
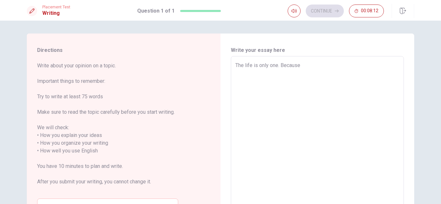
type textarea "x"
type textarea "The life is only one. Because o"
type textarea "x"
type textarea "The life is only one. Because of"
type textarea "x"
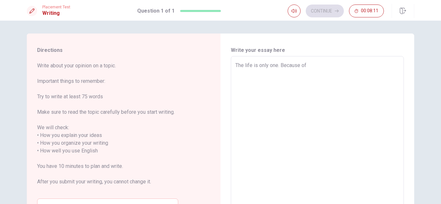
type textarea "The life is only one. Because of"
type textarea "x"
type textarea "The life is only one. Because of t"
type textarea "x"
type textarea "The life is only one. Because of th"
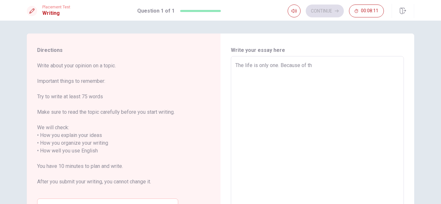
type textarea "x"
type textarea "The life is only one. Because of thi"
type textarea "x"
type textarea "The life is only one. Because of this"
type textarea "x"
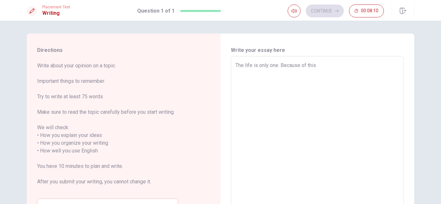
type textarea "The life is only one. Because of this,"
type textarea "x"
type textarea "The life is only one. Because of this,"
type textarea "x"
type textarea "The life is only one. Because of this, O"
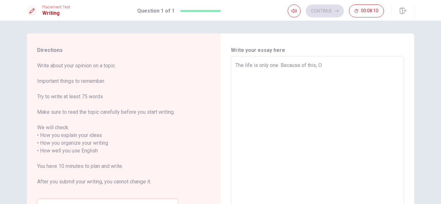
type textarea "x"
type textarea "The life is only one. Because of this, O"
type textarea "x"
type textarea "The life is only one. Because of this, O"
type textarea "x"
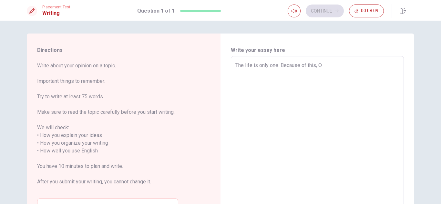
type textarea "The life is only one. Because of this,"
type textarea "x"
type textarea "The life is only one. Because of this, I"
type textarea "x"
type textarea "The life is only one. Because of this, I"
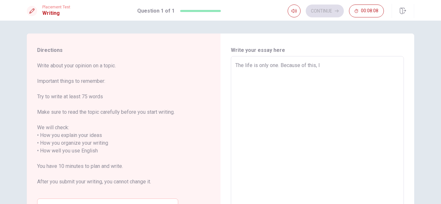
type textarea "x"
type textarea "The life is only one. Because of this, I b"
type textarea "x"
type textarea "The life is only one. Because of this, I be"
type textarea "x"
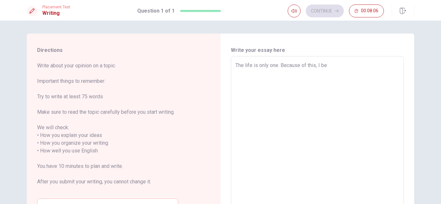
type textarea "The life is only one. Because of this, I bel"
type textarea "x"
type textarea "The life is only one. Because of this, I beli"
type textarea "x"
type textarea "The life is only one. Because of this, I belie"
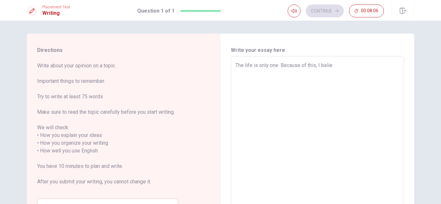
type textarea "x"
type textarea "The life is only one. Because of this, I believ"
type textarea "x"
type textarea "The life is only one. Because of this, I believe"
type textarea "x"
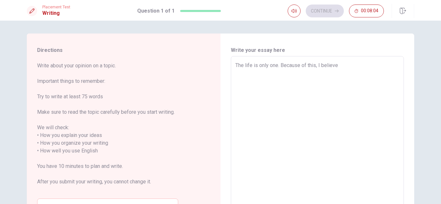
type textarea "The life is only one. Because of this, I believ"
type textarea "x"
type textarea "The life is only one. Because of this, I belie"
type textarea "x"
type textarea "The life is only one. Because of this, I beli"
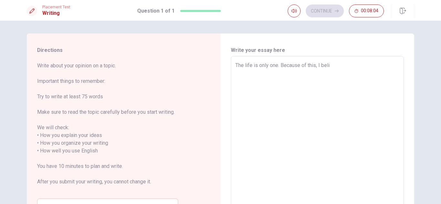
type textarea "x"
type textarea "The life is only one. Because of this, I bel"
type textarea "x"
type textarea "The life is only one. Because of this, I be"
type textarea "x"
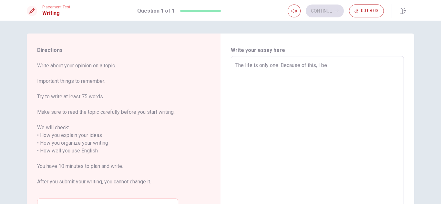
type textarea "The life is only one. Because of this, I b"
type textarea "x"
type textarea "The life is only one. Because of this, I"
type textarea "x"
type textarea "The life is only one. Because of this, I t"
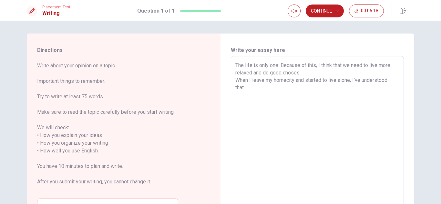
drag, startPoint x: 248, startPoint y: 64, endPoint x: 355, endPoint y: 65, distance: 106.2
click at [351, 65] on textarea "The life is only one. Because of this, I think that we need to live more relaxe…" at bounding box center [317, 147] width 164 height 171
click at [355, 65] on textarea "The life is only one. Because of this, I think that we need to live more relaxe…" at bounding box center [317, 147] width 164 height 171
drag, startPoint x: 301, startPoint y: 66, endPoint x: 381, endPoint y: 70, distance: 80.1
click at [381, 69] on textarea "The life is only one. Because of this, I think that we need to live more relaxe…" at bounding box center [317, 147] width 164 height 171
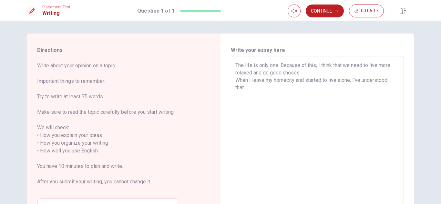
drag, startPoint x: 381, startPoint y: 70, endPoint x: 373, endPoint y: 74, distance: 8.8
click at [381, 70] on textarea "The life is only one. Because of this, I think that we need to live more relaxe…" at bounding box center [317, 147] width 164 height 171
click at [249, 75] on textarea "The life is only one. Because of this, I think that we need to live more relaxe…" at bounding box center [317, 147] width 164 height 171
drag, startPoint x: 240, startPoint y: 76, endPoint x: 313, endPoint y: 74, distance: 73.0
click at [312, 74] on textarea "The life is only one. Because of this, I think that we need to live more relaxe…" at bounding box center [317, 147] width 164 height 171
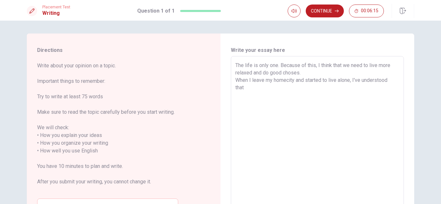
click at [314, 74] on textarea "The life is only one. Because of this, I think that we need to live more relaxe…" at bounding box center [317, 147] width 164 height 171
drag, startPoint x: 267, startPoint y: 73, endPoint x: 323, endPoint y: 72, distance: 56.2
click at [321, 72] on textarea "The life is only one. Because of this, I think that we need to live more relaxe…" at bounding box center [317, 147] width 164 height 171
click at [323, 72] on textarea "The life is only one. Because of this, I think that we need to live more relaxe…" at bounding box center [317, 147] width 164 height 171
drag, startPoint x: 237, startPoint y: 82, endPoint x: 361, endPoint y: 80, distance: 124.9
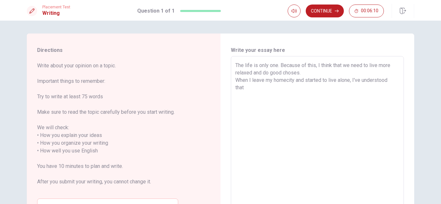
click at [361, 80] on textarea "The life is only one. Because of this, I think that we need to live more relaxe…" at bounding box center [317, 147] width 164 height 171
click at [363, 94] on textarea "The life is only one. Because of this, I think that we need to live more relaxe…" at bounding box center [317, 147] width 164 height 171
drag, startPoint x: 249, startPoint y: 90, endPoint x: 333, endPoint y: 90, distance: 83.9
click at [333, 90] on textarea "The life is only one. Because of this, I think that we need to live more relaxe…" at bounding box center [317, 147] width 164 height 171
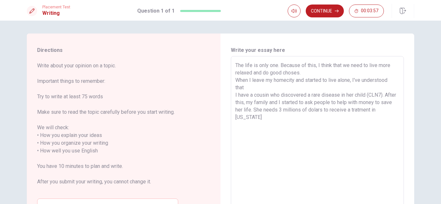
click at [340, 109] on textarea "The life is only one. Because of this, I think that we need to live more relaxe…" at bounding box center [317, 147] width 164 height 171
click at [339, 111] on textarea "The life is only one. Because of this, I think that we need to live more relaxe…" at bounding box center [317, 147] width 164 height 171
click at [317, 131] on textarea "The life is only one. Because of this, I think that we need to live more relaxe…" at bounding box center [317, 147] width 164 height 171
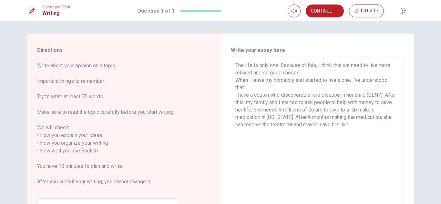
drag, startPoint x: 250, startPoint y: 87, endPoint x: 233, endPoint y: 81, distance: 18.1
click at [233, 81] on div "The life is only one. Because of this, I think that we need to live more relaxe…" at bounding box center [317, 147] width 173 height 182
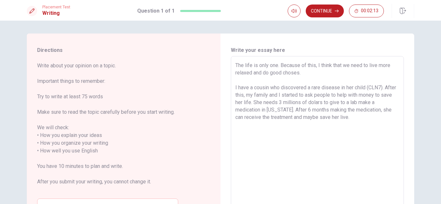
drag, startPoint x: 272, startPoint y: 66, endPoint x: 347, endPoint y: 79, distance: 76.6
click at [388, 72] on textarea "The life is only one. Because of this, I think that we need to live more relaxe…" at bounding box center [317, 147] width 164 height 171
click at [313, 81] on textarea "The life is only one. Because of this, I think that we need to live more relaxe…" at bounding box center [317, 147] width 164 height 171
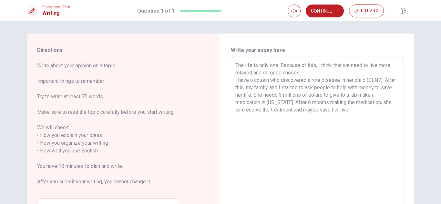
click at [381, 127] on textarea "The life is only one. Because of this, I think that we need to live more relaxe…" at bounding box center [317, 147] width 164 height 171
drag, startPoint x: 307, startPoint y: 72, endPoint x: 233, endPoint y: 67, distance: 73.7
click at [233, 67] on div "The life is only one. Because of this, I think that we need to live more relaxe…" at bounding box center [317, 147] width 173 height 182
click at [301, 72] on textarea "The life is only one. Because of this, I think that we need to live more relaxe…" at bounding box center [317, 147] width 164 height 171
drag, startPoint x: 305, startPoint y: 72, endPoint x: 221, endPoint y: 64, distance: 84.3
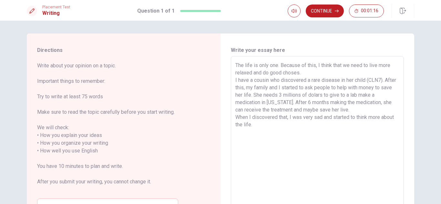
click at [221, 64] on div "Write your essay here The life is only one. Because of this, I think that we ne…" at bounding box center [317, 148] width 194 height 228
click at [261, 125] on textarea "The life is only one. Because of this, I think that we need to live more relaxe…" at bounding box center [317, 147] width 164 height 171
paste textarea
click at [271, 124] on textarea "The life is only one. Because of this, I think that we need to live more relaxe…" at bounding box center [317, 147] width 164 height 171
click at [320, 71] on textarea "The life is only one. Because of this, I think that we need to live more relaxe…" at bounding box center [317, 147] width 164 height 171
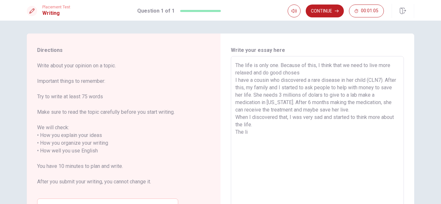
click at [271, 140] on textarea "The life is only one. Because of this, I think that we need to live more relaxe…" at bounding box center [317, 147] width 164 height 171
drag, startPoint x: 309, startPoint y: 75, endPoint x: 207, endPoint y: 69, distance: 102.8
click at [207, 69] on div "Directions Write about your opinion on a topic. Important things to remember: T…" at bounding box center [220, 148] width 387 height 228
click at [235, 66] on textarea "The life is only one. Because of this, I think that we need to live more relaxe…" at bounding box center [317, 147] width 164 height 171
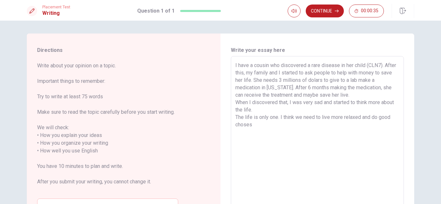
drag, startPoint x: 347, startPoint y: 118, endPoint x: 374, endPoint y: 119, distance: 27.1
click at [370, 120] on textarea "I have a cousin who discovered a rare disease in her child (CLN7). After this, …" at bounding box center [317, 147] width 164 height 171
click at [374, 119] on textarea "I have a cousin who discovered a rare disease in her child (CLN7). After this, …" at bounding box center [317, 147] width 164 height 171
click at [316, 125] on textarea "I have a cousin who discovered a rare disease in her child (CLN7). After this, …" at bounding box center [317, 147] width 164 height 171
click at [370, 117] on textarea "I have a cousin who discovered a rare disease in her child (CLN7). After this, …" at bounding box center [317, 147] width 164 height 171
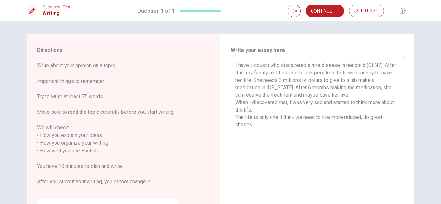
click at [365, 128] on textarea "I have a cousin who discovered a rare disease in her child (CLN7). After this, …" at bounding box center [317, 147] width 164 height 171
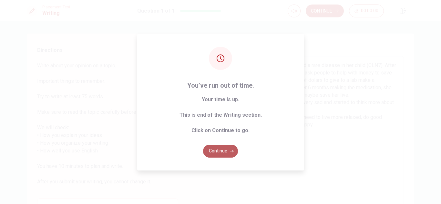
click at [229, 150] on button "Continue" at bounding box center [220, 151] width 35 height 13
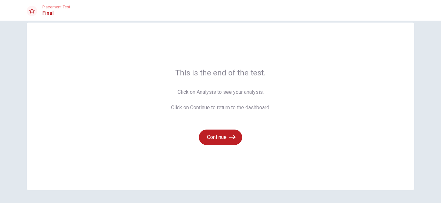
scroll to position [31, 0]
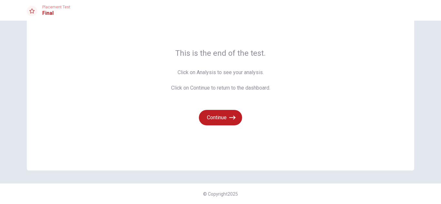
drag, startPoint x: 181, startPoint y: 73, endPoint x: 238, endPoint y: 72, distance: 56.5
click at [235, 72] on span "Click on Analysis to see your analysis. Click on Continue to return to the dash…" at bounding box center [220, 80] width 99 height 23
drag, startPoint x: 244, startPoint y: 71, endPoint x: 216, endPoint y: 91, distance: 34.8
click at [267, 72] on span "Click on Analysis to see your analysis. Click on Continue to return to the dash…" at bounding box center [220, 80] width 99 height 23
drag, startPoint x: 178, startPoint y: 88, endPoint x: 289, endPoint y: 93, distance: 111.1
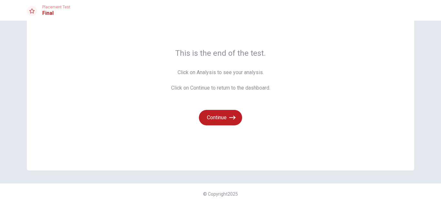
click at [288, 93] on div "This is the end of the test. Click on Analysis to see your analysis. Click on C…" at bounding box center [220, 87] width 387 height 168
click at [292, 93] on div "This is the end of the test. Click on Analysis to see your analysis. Click on C…" at bounding box center [220, 87] width 387 height 168
click at [226, 120] on button "Continue" at bounding box center [220, 117] width 43 height 15
